Goal: Task Accomplishment & Management: Manage account settings

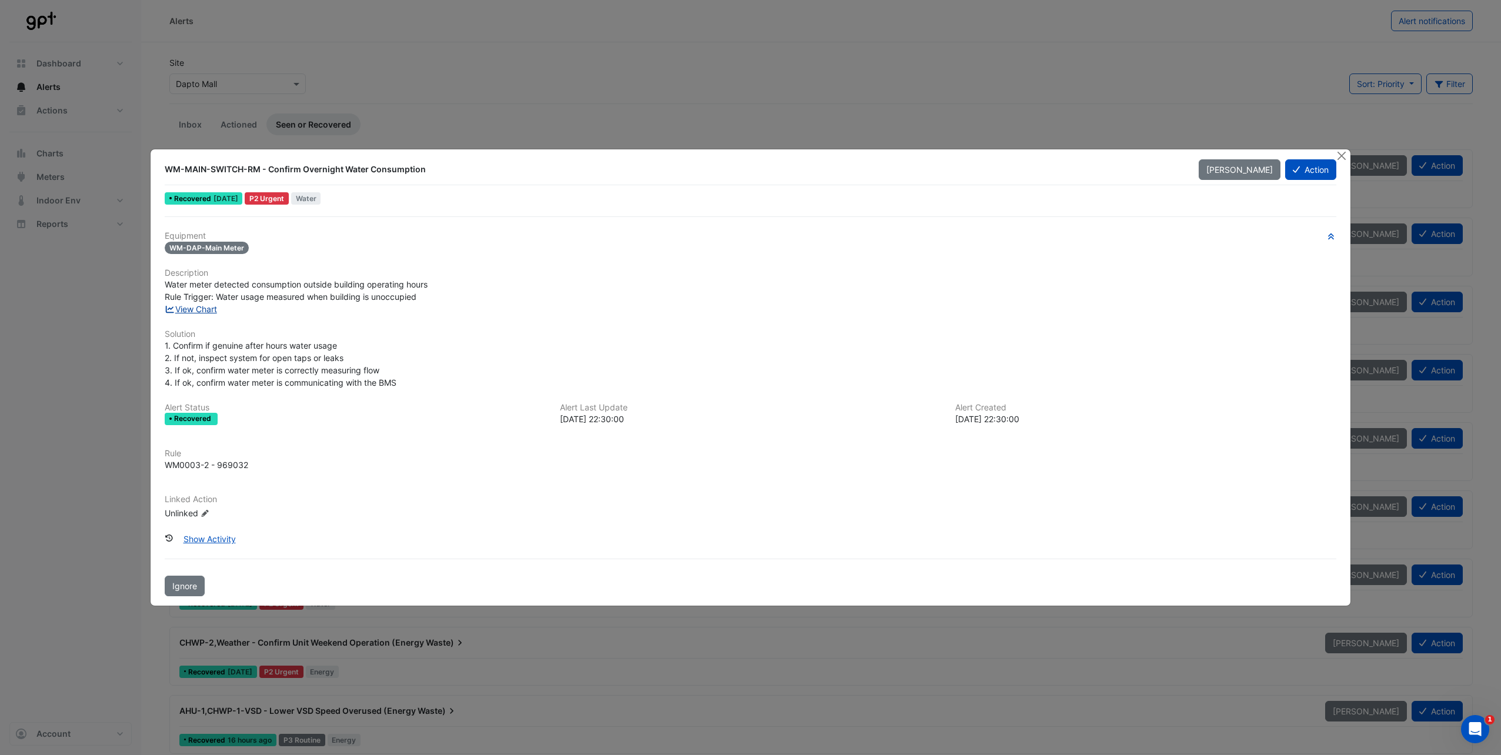
click at [210, 305] on link "View Chart" at bounding box center [191, 309] width 52 height 10
click at [1300, 166] on button "Action" at bounding box center [1310, 169] width 51 height 21
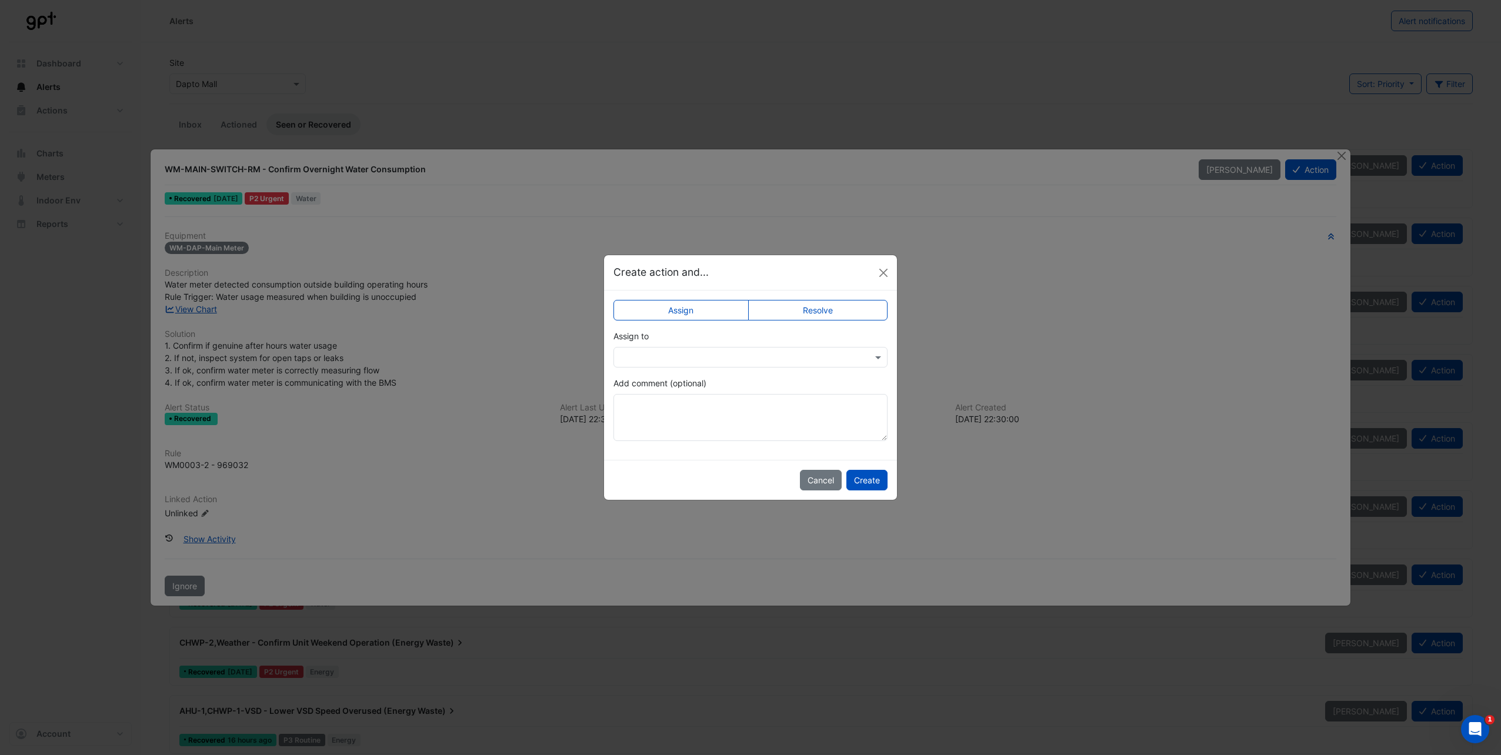
click at [721, 354] on input "text" at bounding box center [739, 358] width 238 height 12
click at [720, 355] on input "text" at bounding box center [739, 358] width 238 height 12
click at [795, 311] on label "Resolve" at bounding box center [818, 310] width 140 height 21
click at [647, 411] on textarea "Add comment (optional)" at bounding box center [751, 417] width 274 height 47
type textarea "**********"
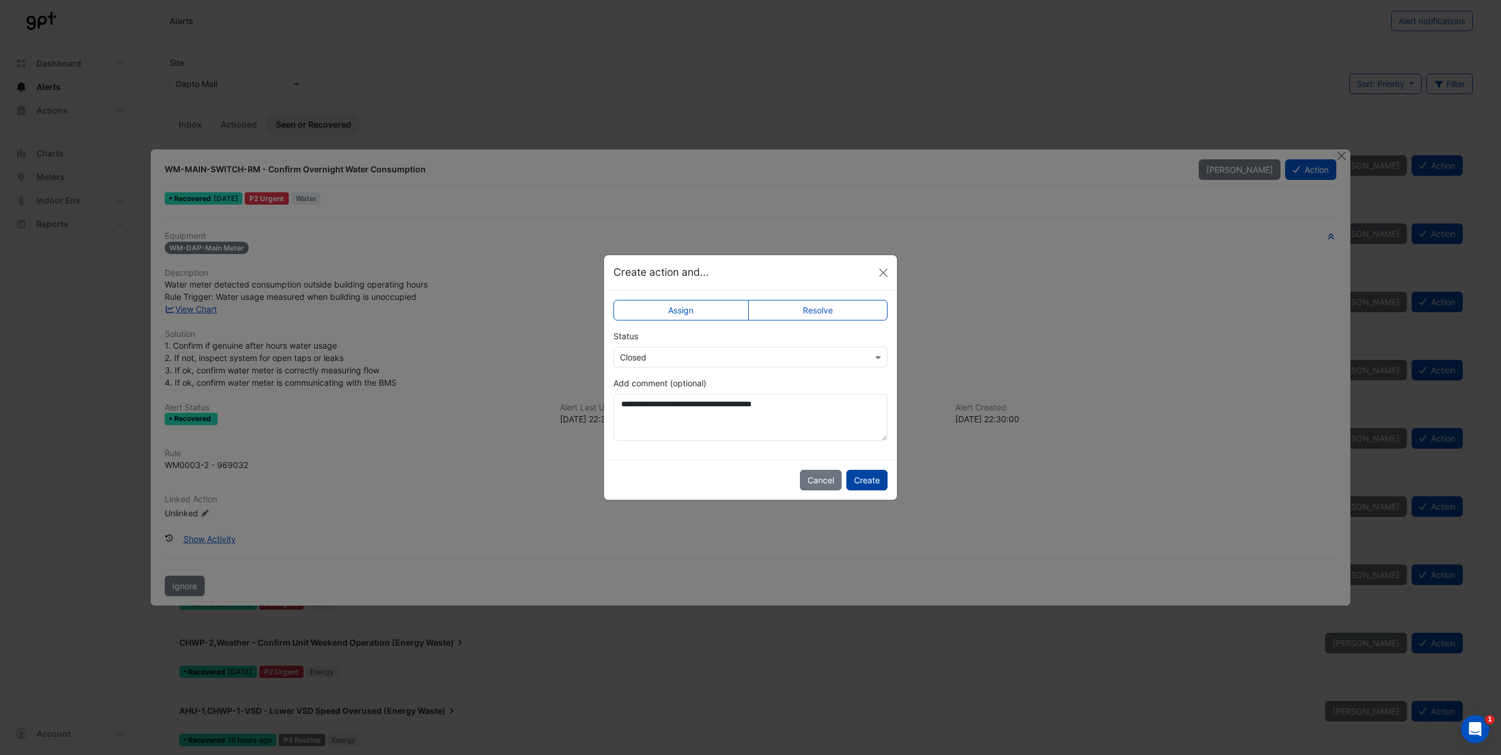
click at [854, 485] on button "Create" at bounding box center [867, 480] width 41 height 21
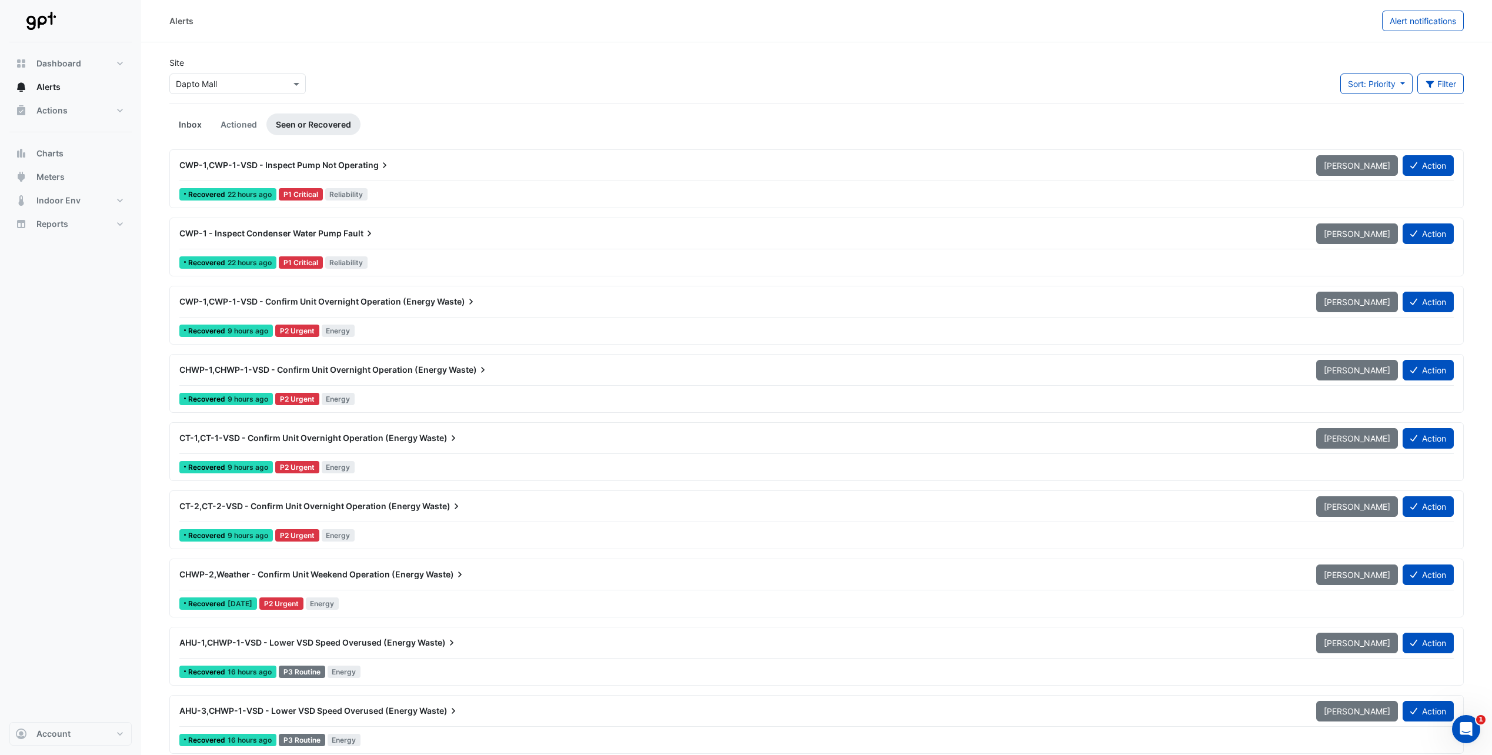
click at [194, 123] on link "Inbox" at bounding box center [190, 125] width 42 height 22
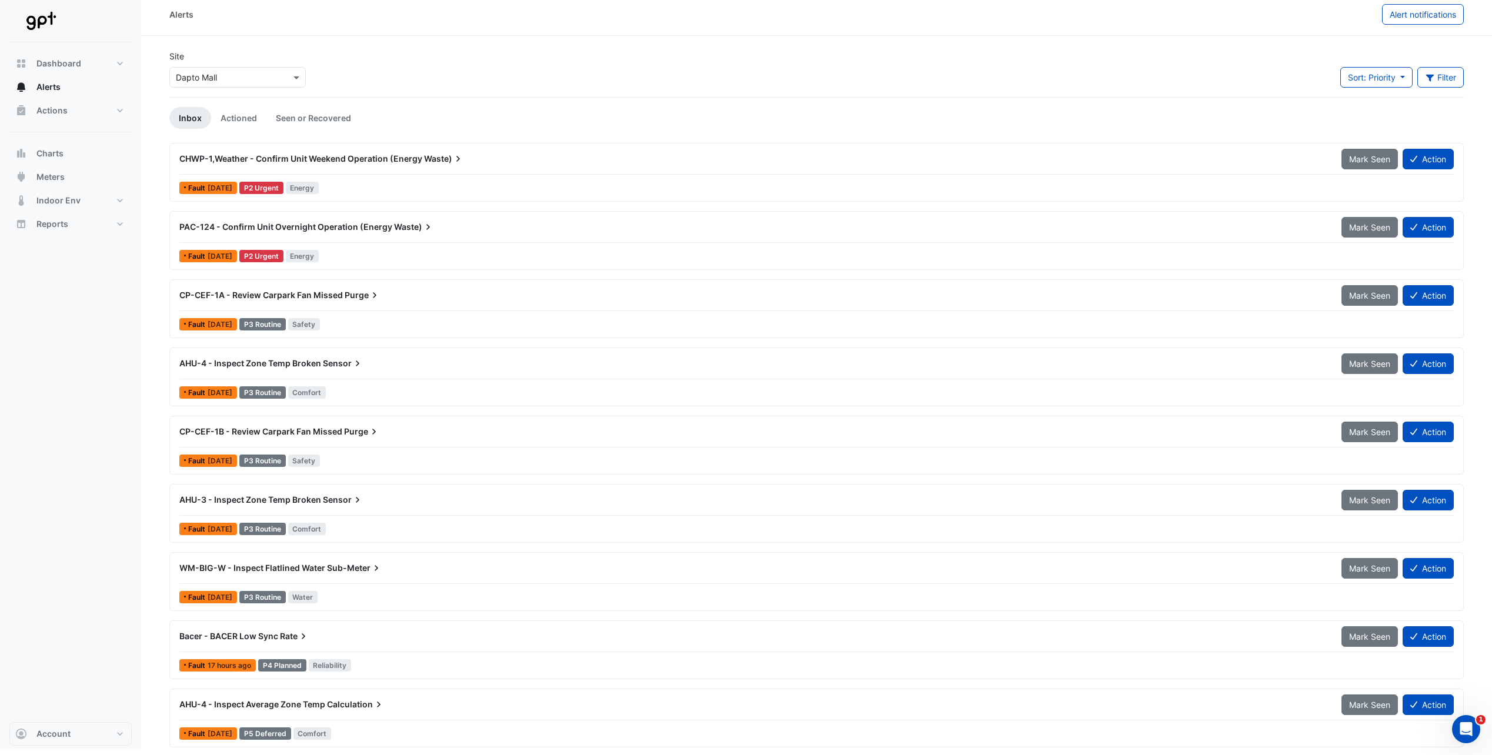
scroll to position [8, 0]
